Goal: Find specific page/section: Find specific page/section

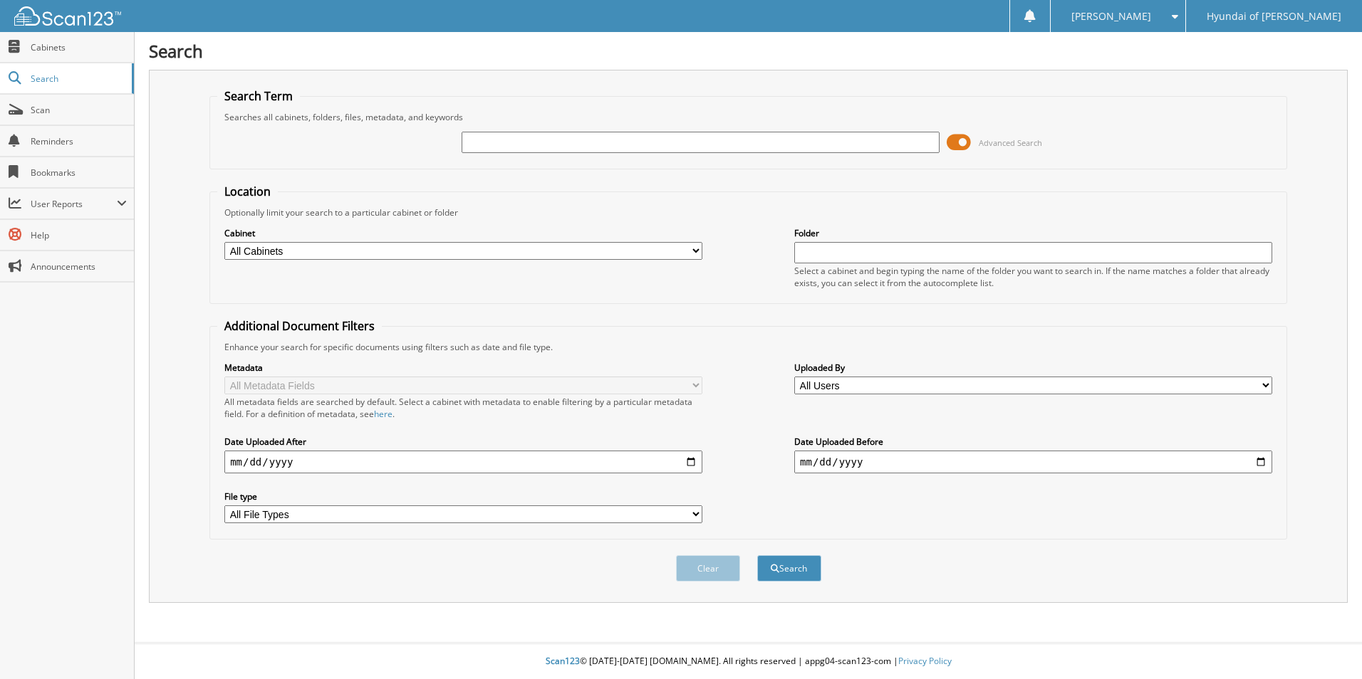
click at [508, 145] on input "text" at bounding box center [701, 142] width 478 height 21
type input "60374"
click at [757, 556] on button "Search" at bounding box center [789, 569] width 64 height 26
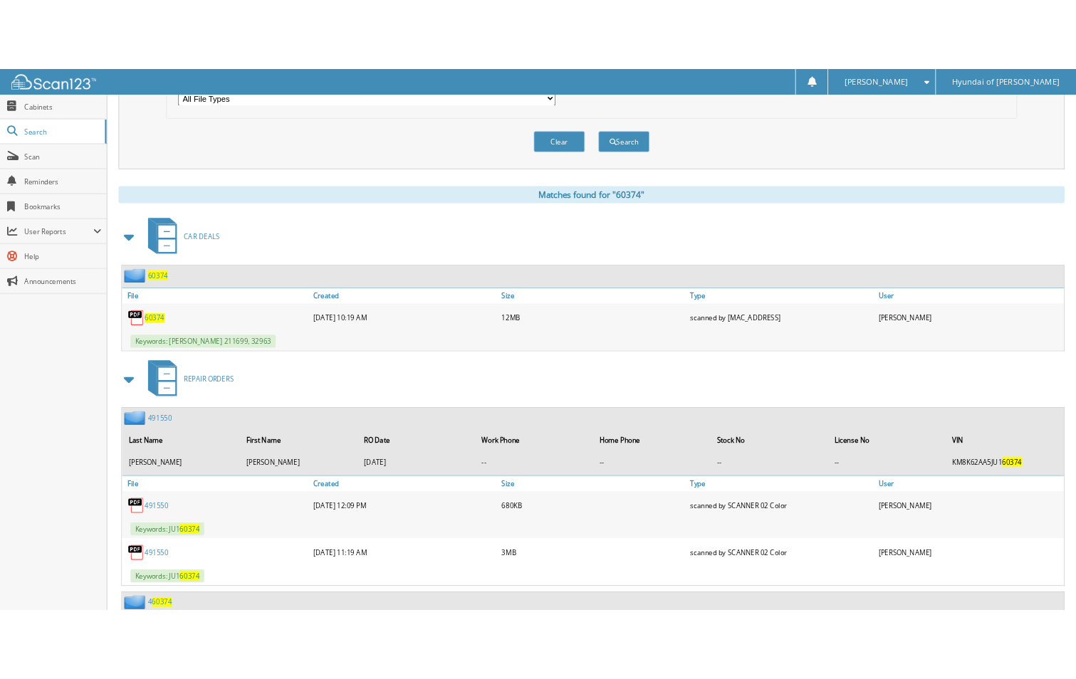
scroll to position [499, 0]
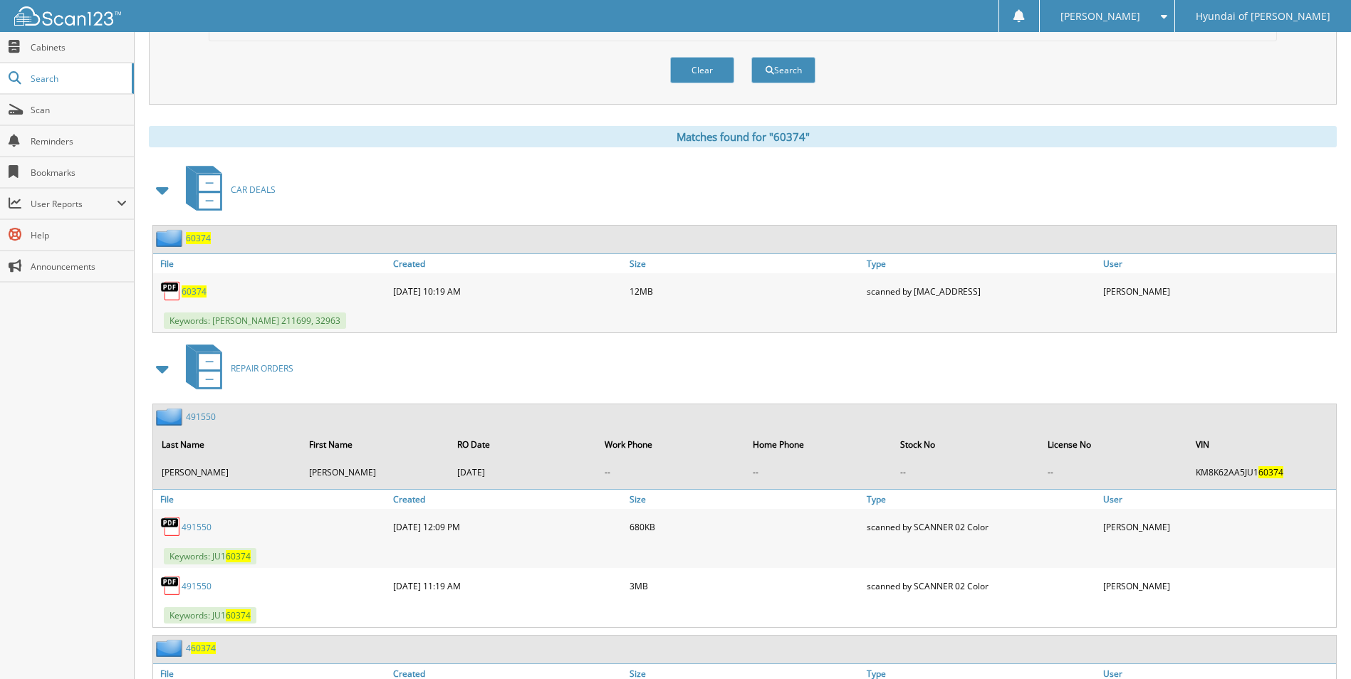
click at [192, 286] on link "60374" at bounding box center [194, 292] width 25 height 12
click at [197, 291] on span "60374" at bounding box center [194, 292] width 25 height 12
click at [192, 291] on span "60374" at bounding box center [194, 292] width 25 height 12
click at [186, 296] on span "60374" at bounding box center [194, 292] width 25 height 12
